Goal: Check status

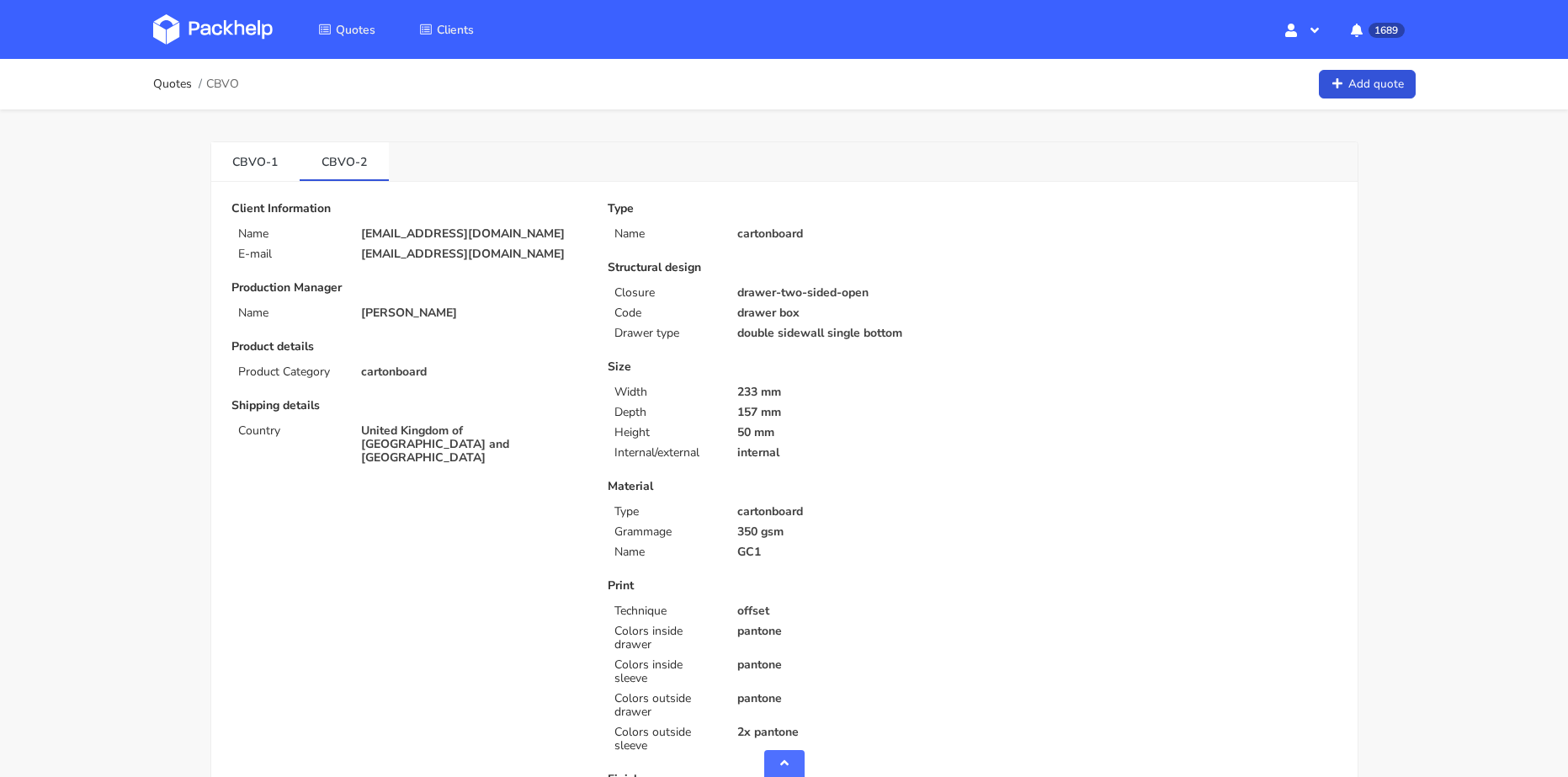
scroll to position [537, 0]
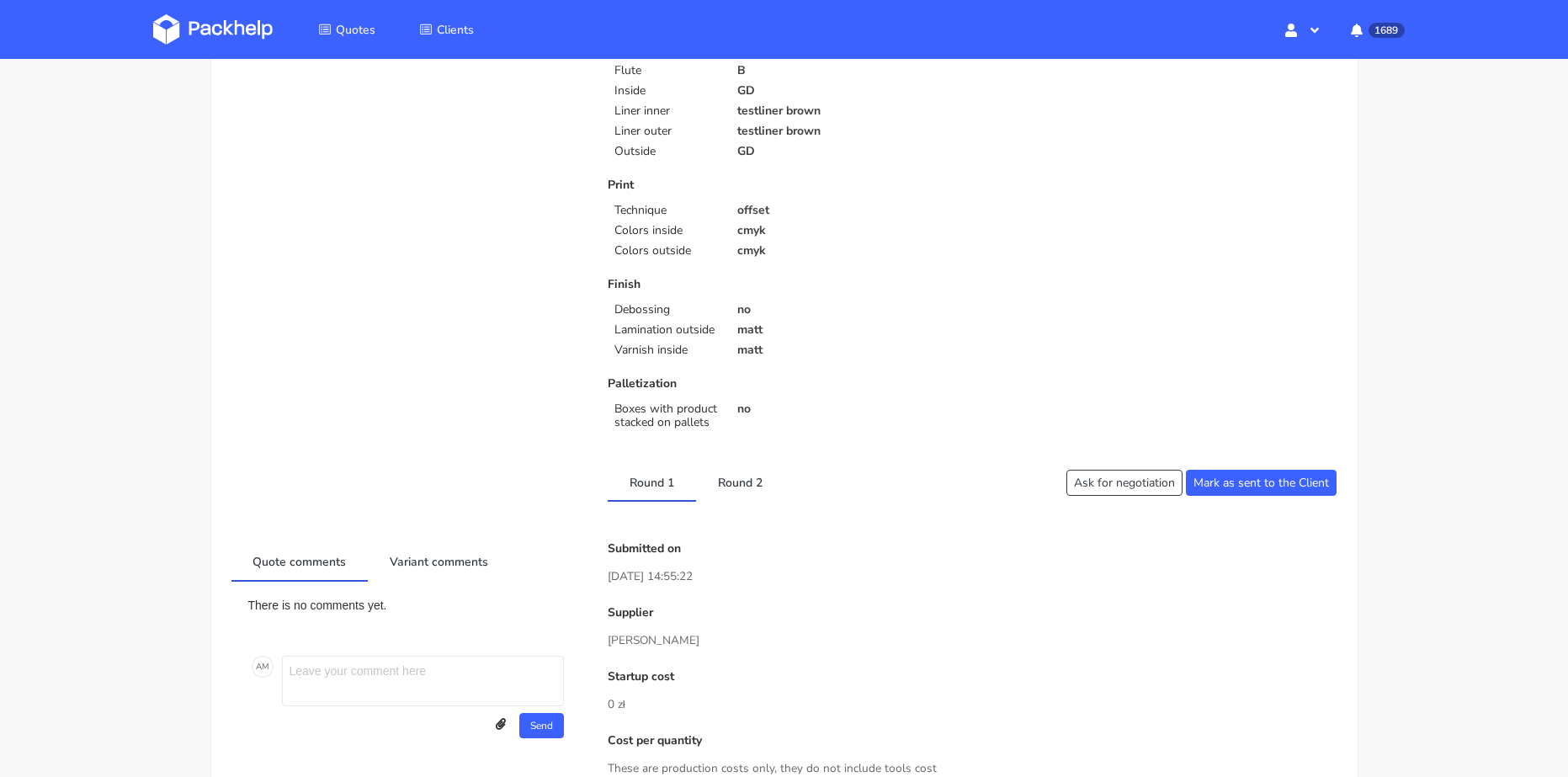
scroll to position [505, 0]
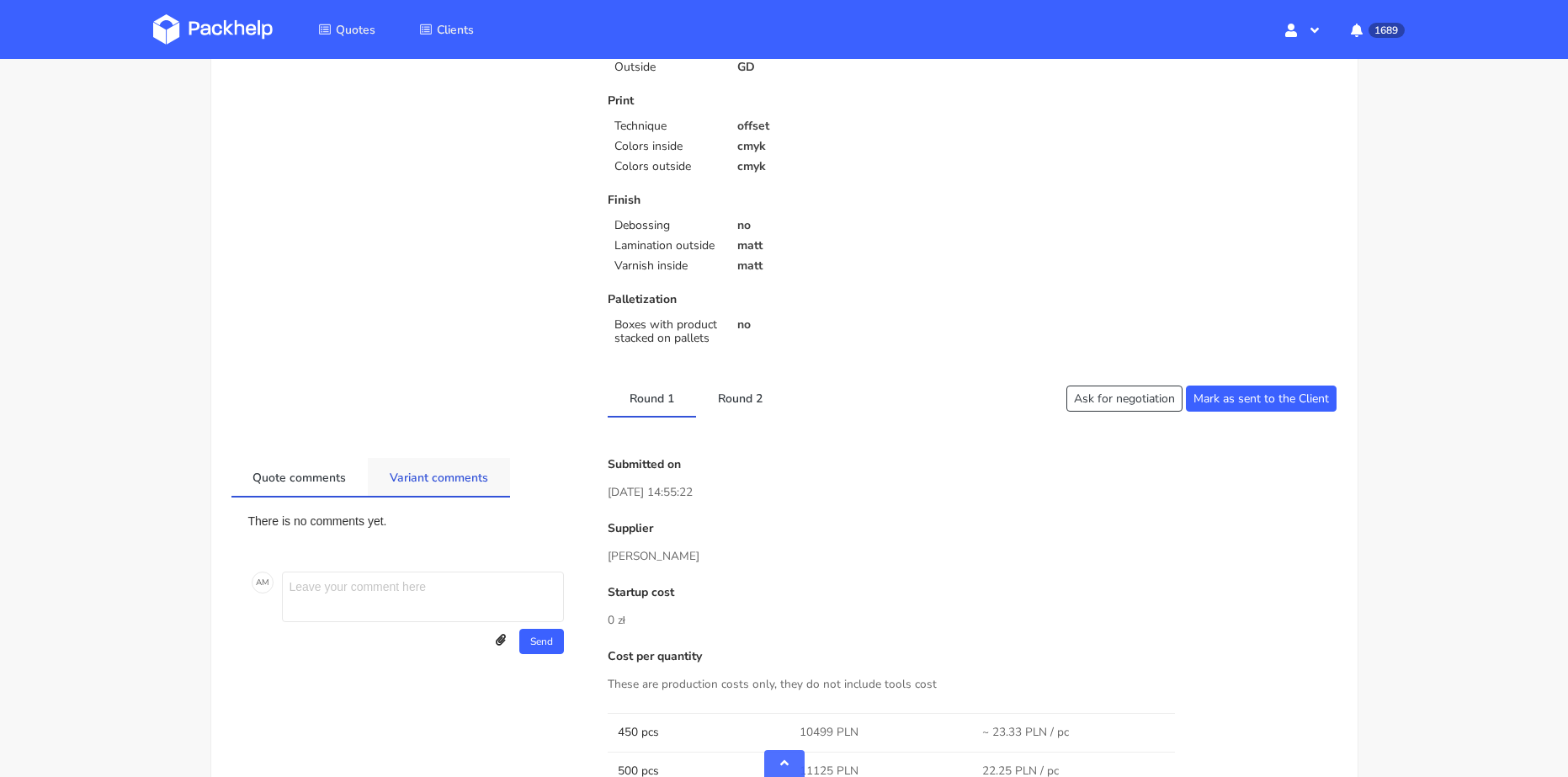
click at [420, 488] on link "Variant comments" at bounding box center [439, 476] width 142 height 37
drag, startPoint x: 310, startPoint y: 490, endPoint x: 324, endPoint y: 485, distance: 14.9
click at [311, 490] on link "Quote comments" at bounding box center [299, 476] width 137 height 37
click at [766, 404] on link "Round 2" at bounding box center [739, 397] width 88 height 37
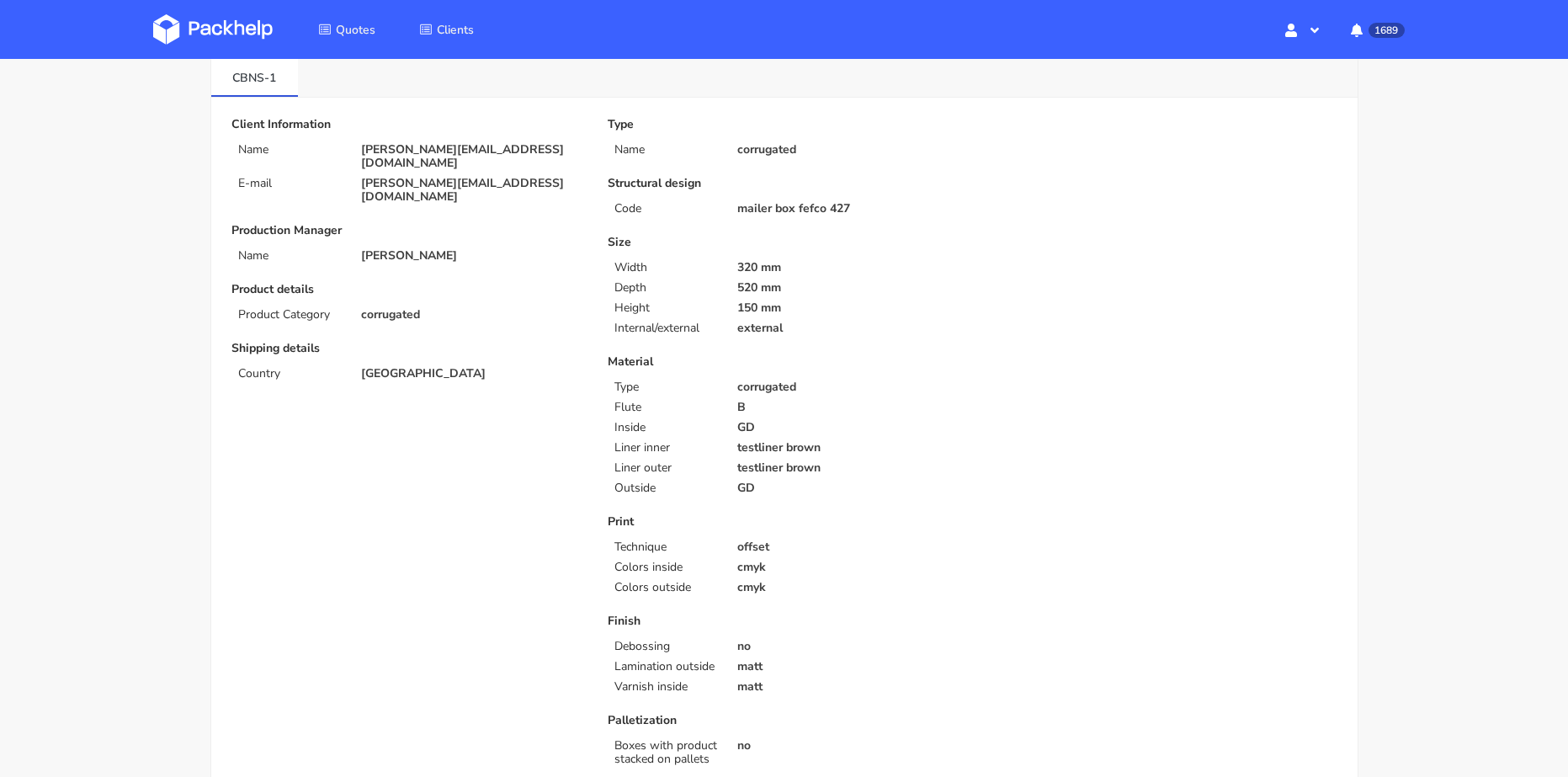
scroll to position [0, 0]
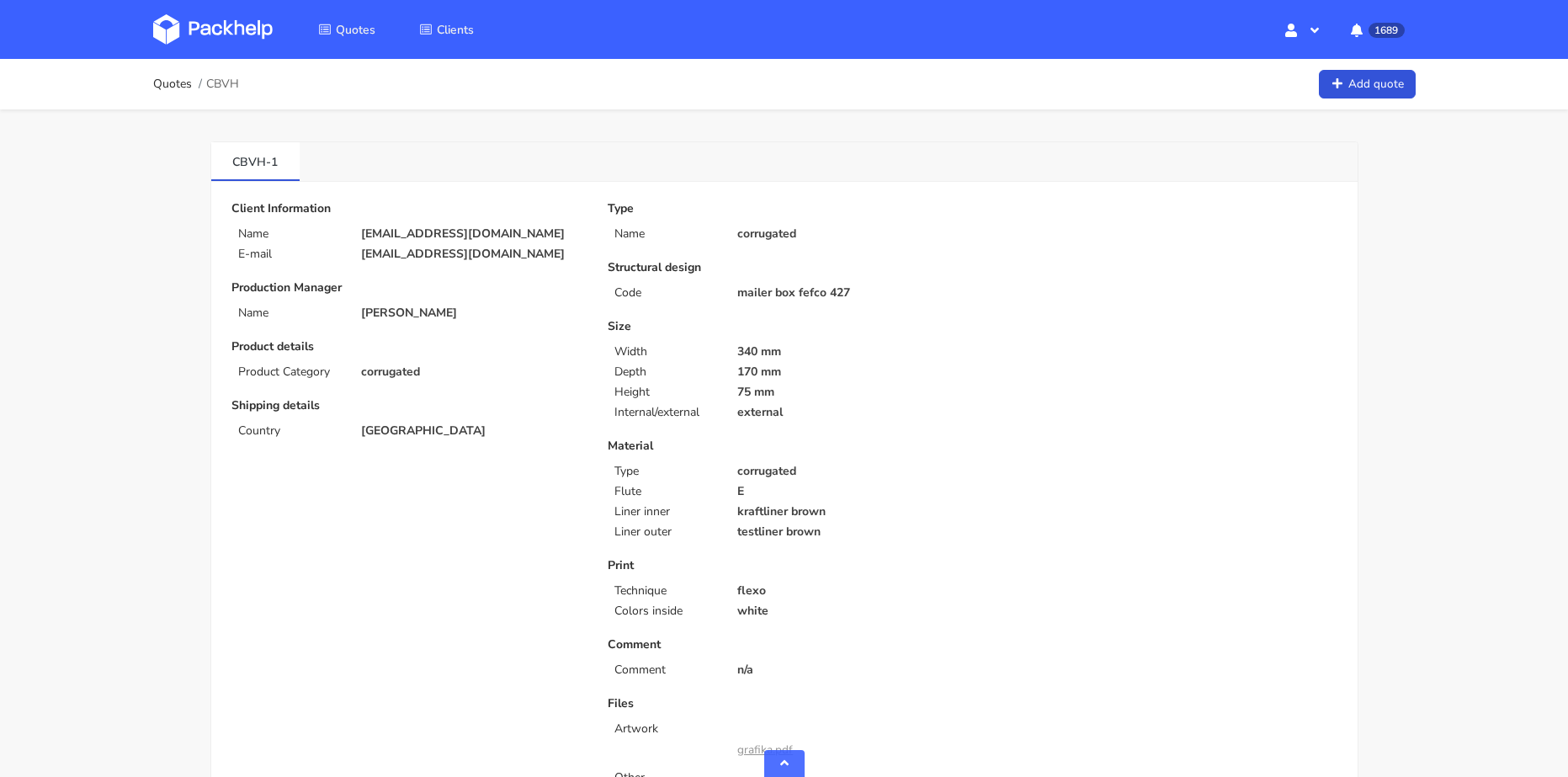
scroll to position [673, 0]
